Goal: Check status: Check status

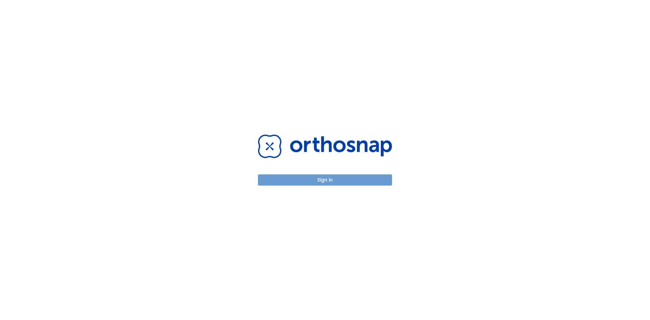
click at [332, 182] on button "Sign in" at bounding box center [325, 179] width 134 height 11
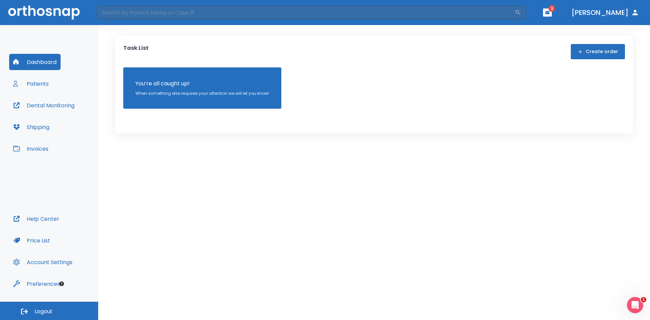
click at [555, 6] on span "3" at bounding box center [551, 8] width 7 height 7
click at [571, 14] on header "​ 3 [PERSON_NAME]" at bounding box center [325, 12] width 650 height 25
click at [549, 13] on icon "button" at bounding box center [547, 12] width 5 height 5
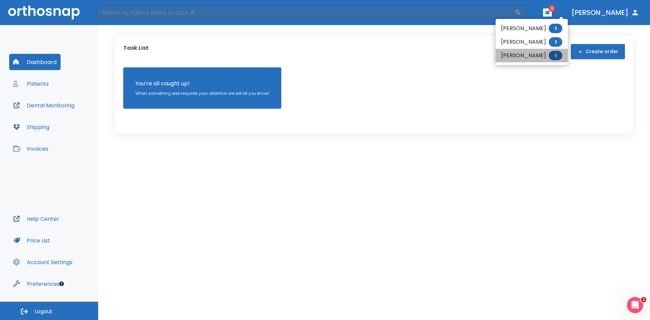
click at [527, 57] on li "[PERSON_NAME] 1" at bounding box center [531, 56] width 72 height 14
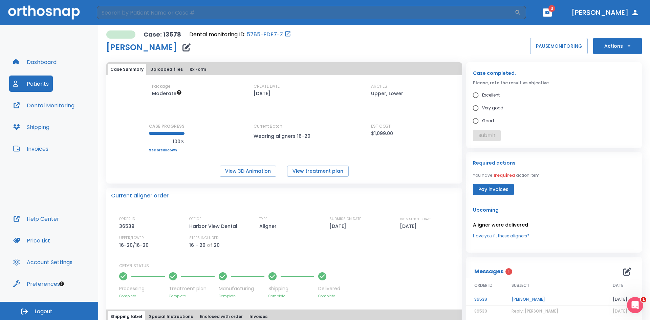
scroll to position [68, 0]
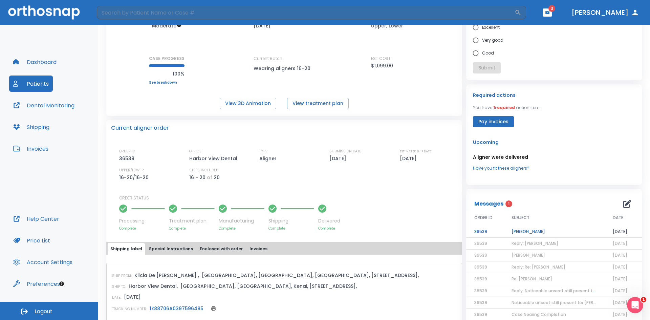
click at [531, 229] on td "[PERSON_NAME]" at bounding box center [553, 232] width 101 height 12
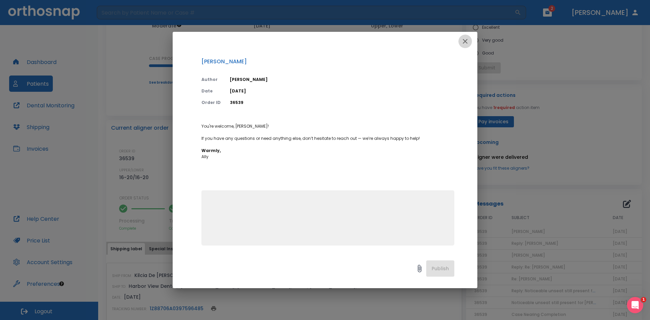
click at [466, 44] on icon "button" at bounding box center [465, 41] width 8 height 8
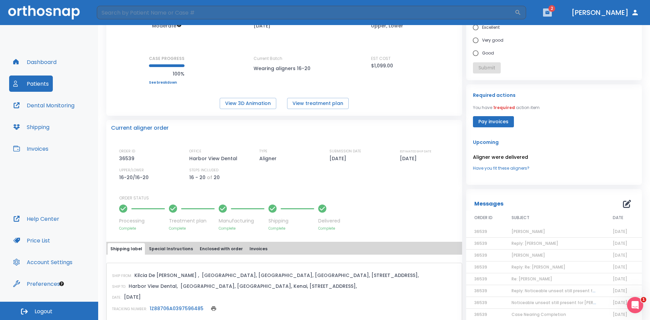
click at [551, 14] on button "button" at bounding box center [547, 12] width 9 height 8
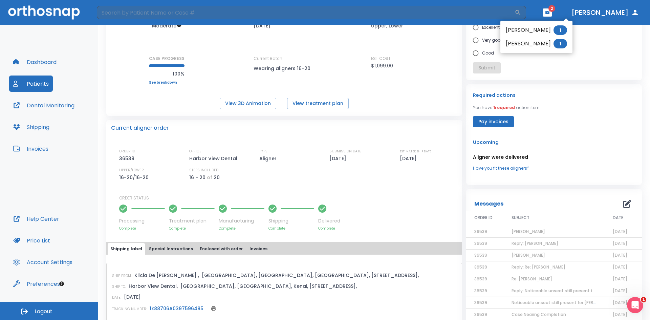
click at [527, 45] on li "Talon [PERSON_NAME] 1" at bounding box center [536, 44] width 72 height 14
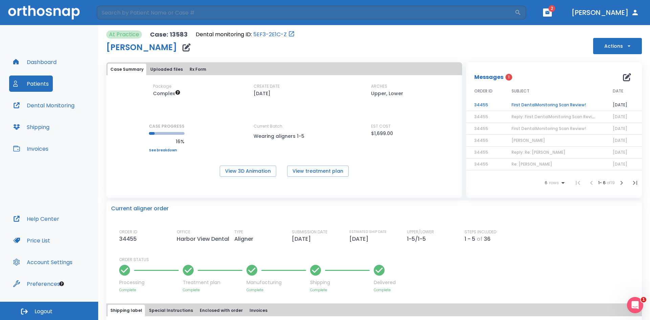
click at [545, 105] on td "First DentalMonitoring Scan Review!" at bounding box center [553, 105] width 101 height 12
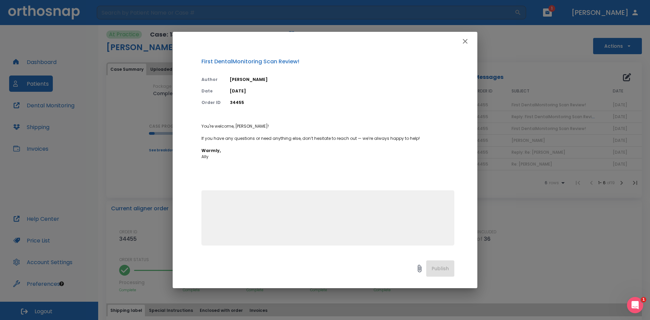
click at [468, 43] on icon "button" at bounding box center [465, 41] width 8 height 8
